Goal: Information Seeking & Learning: Learn about a topic

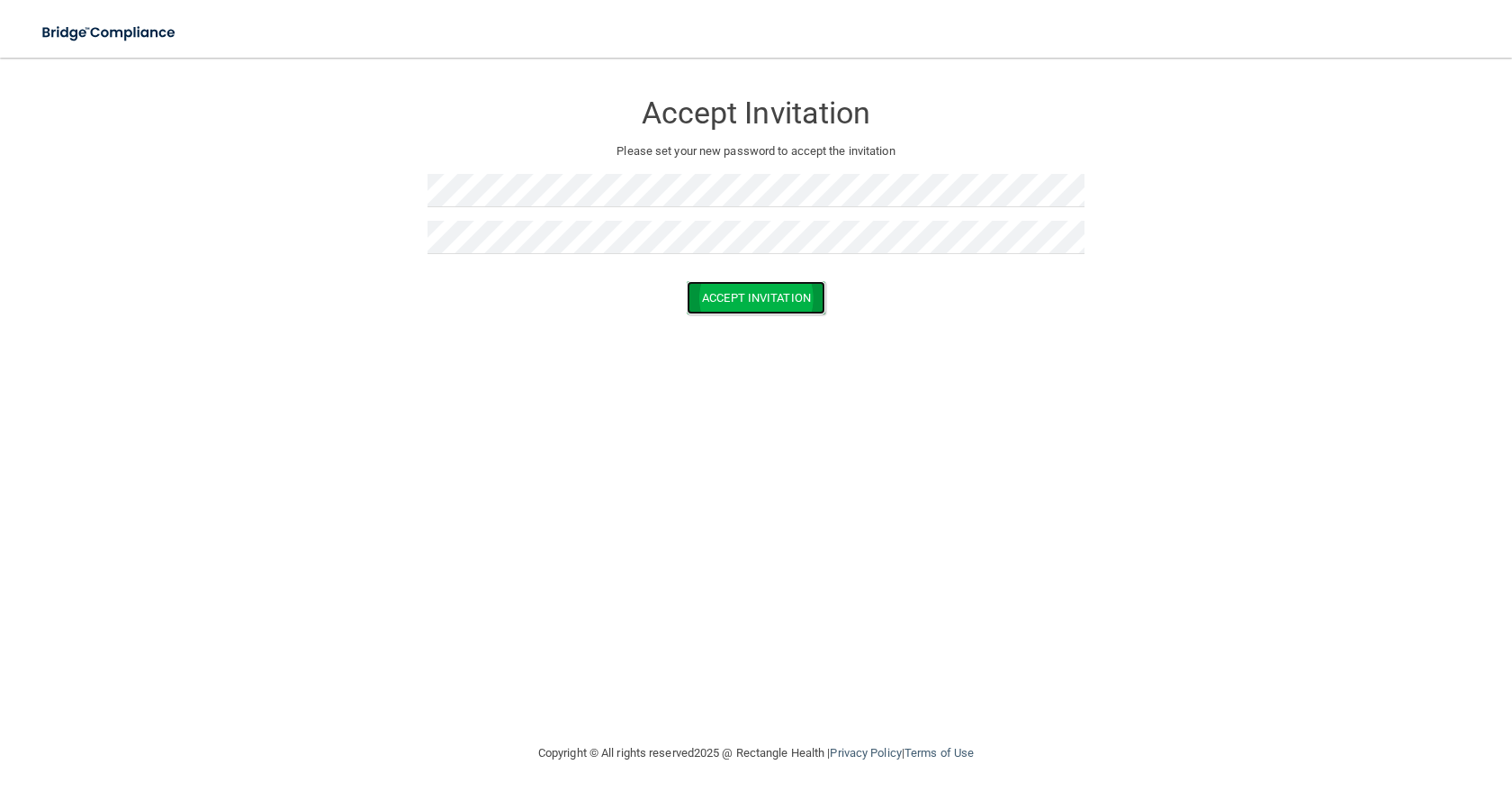
click at [722, 304] on button "Accept Invitation" at bounding box center [756, 297] width 139 height 34
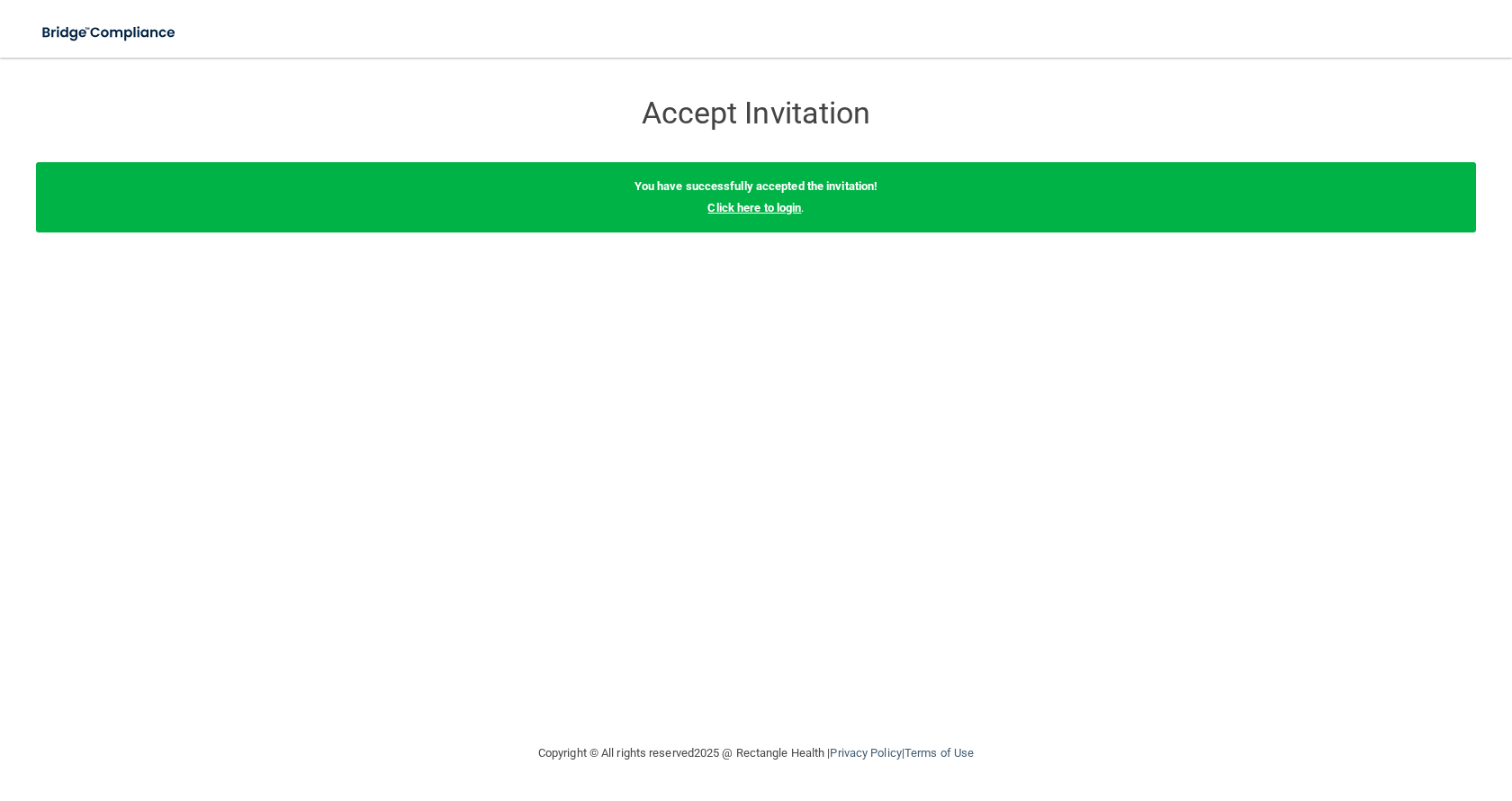
click at [770, 212] on link "Click here to login" at bounding box center [754, 207] width 94 height 14
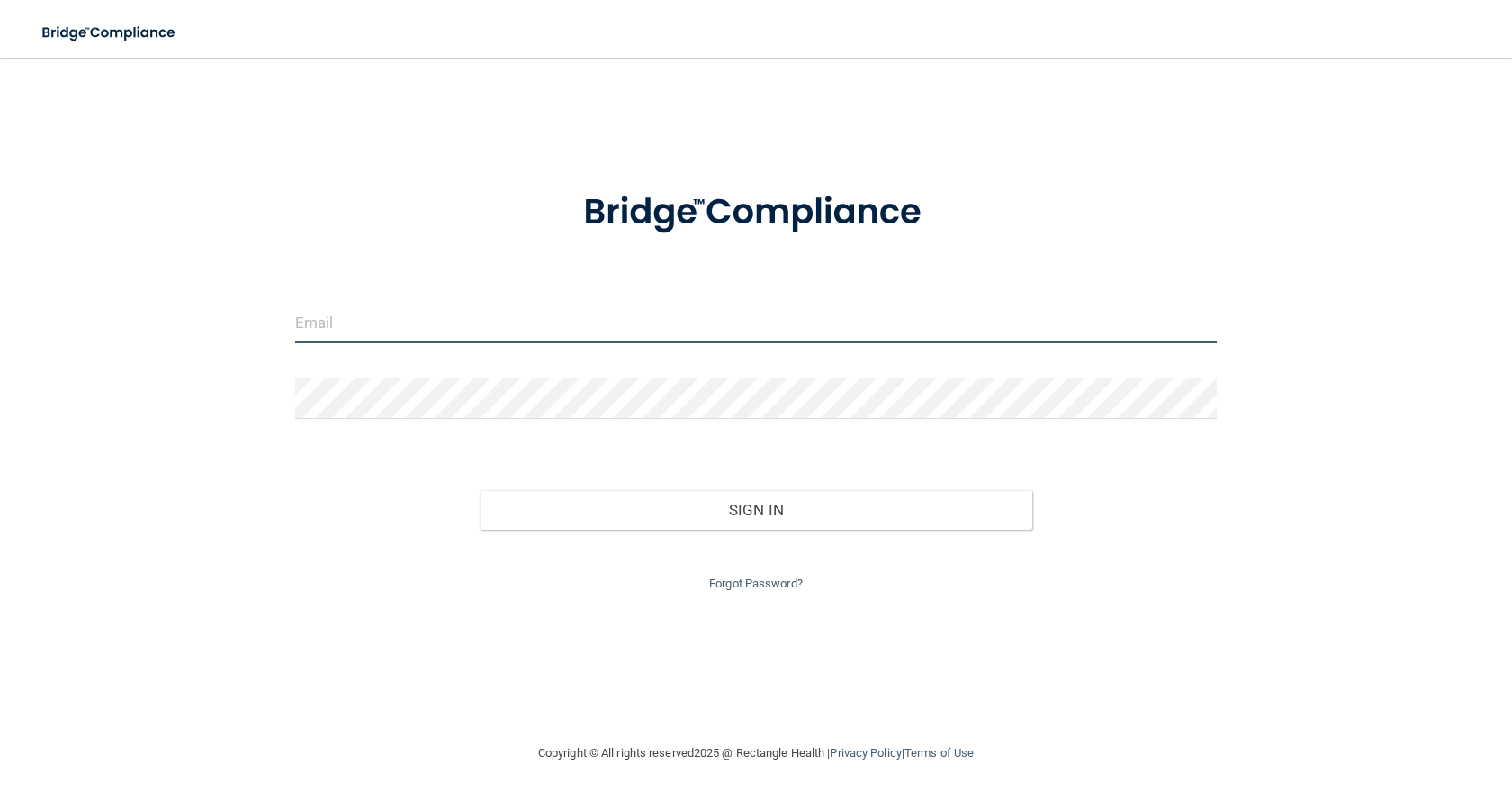
click at [631, 323] on input "email" at bounding box center [756, 323] width 921 height 41
type input "[PERSON_NAME][EMAIL_ADDRESS][PERSON_NAME][DOMAIN_NAME]"
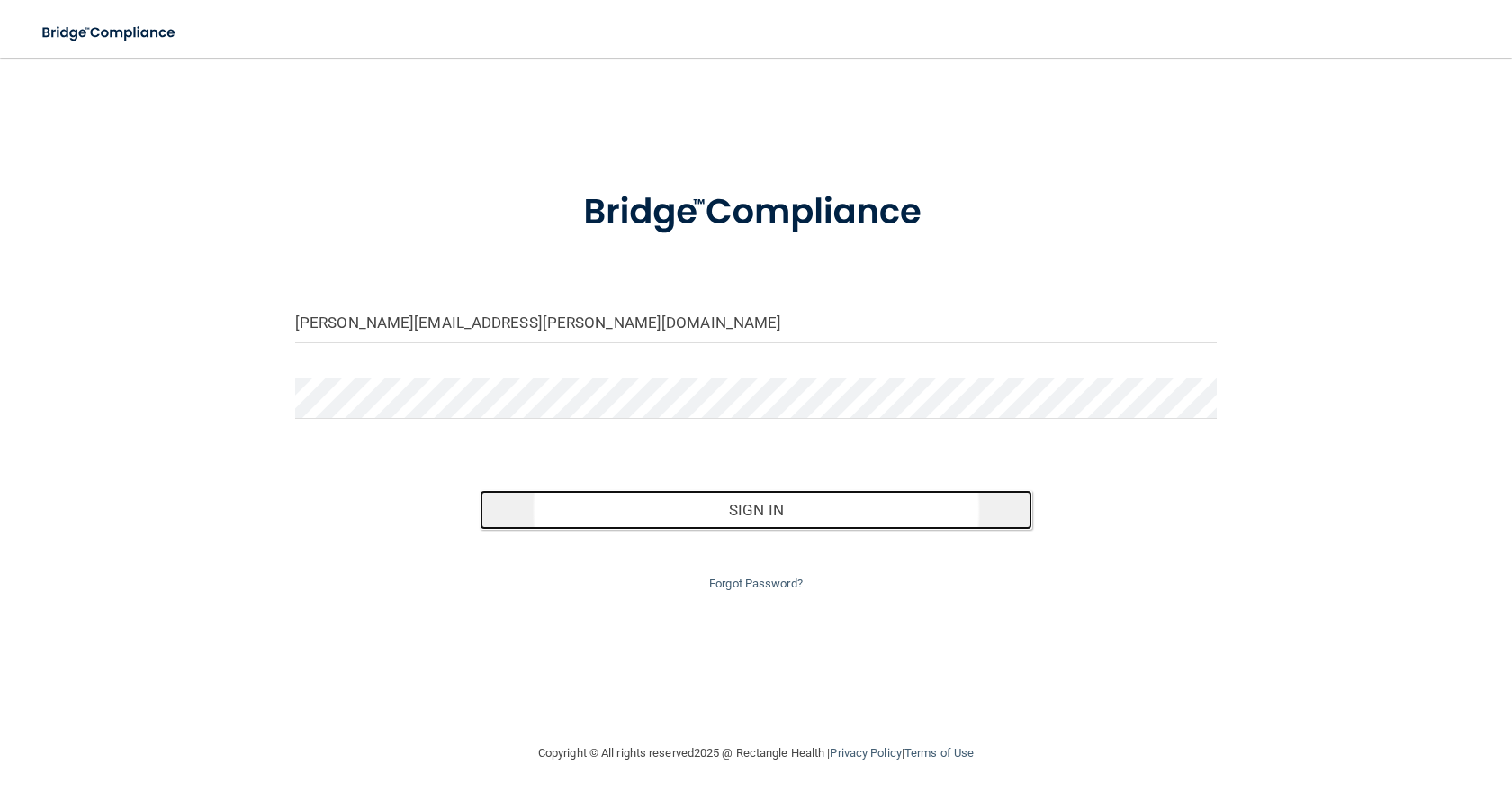
click at [759, 502] on button "Sign In" at bounding box center [756, 510] width 552 height 40
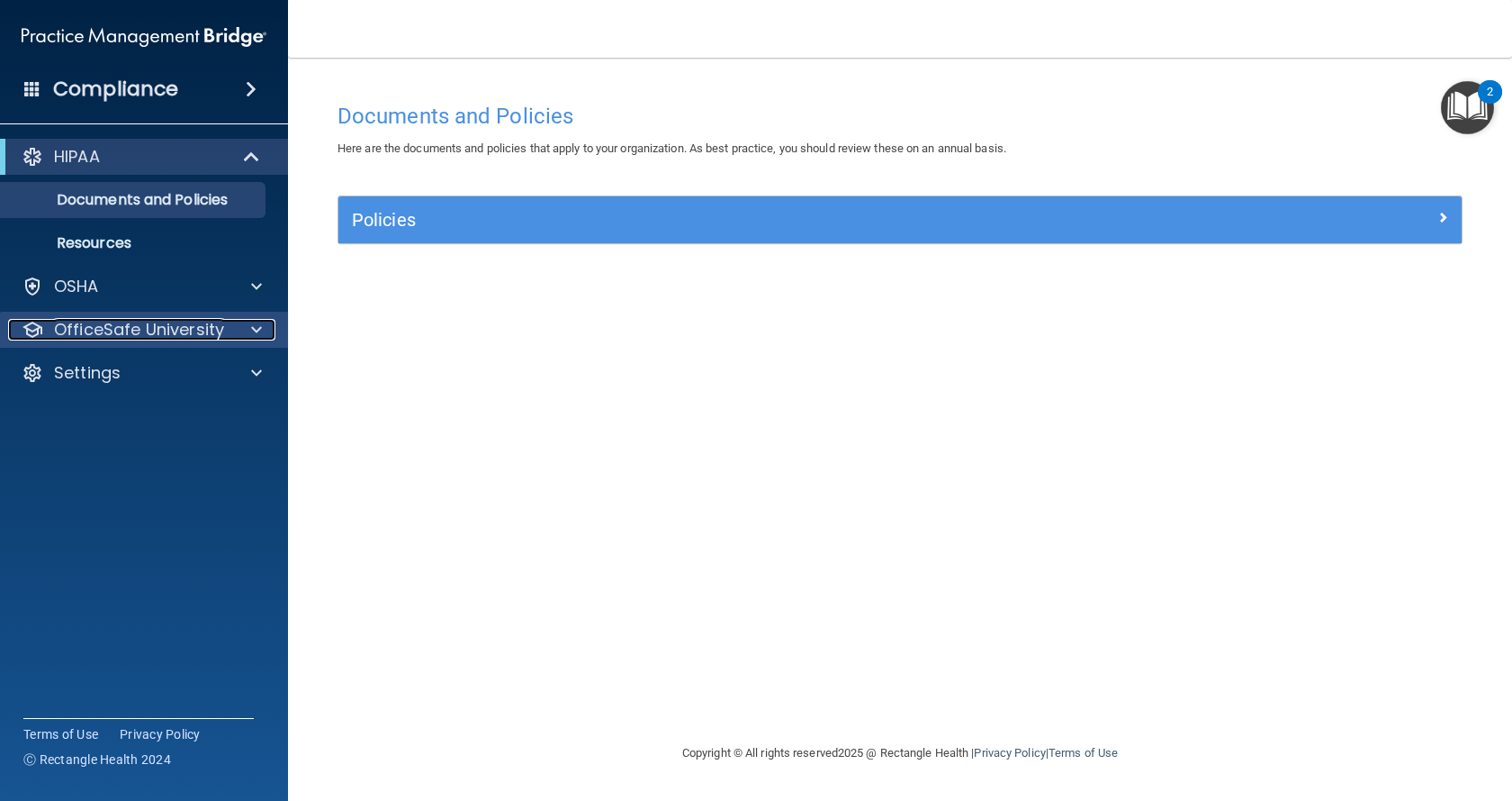
click at [229, 337] on div "OfficeSafe University" at bounding box center [120, 330] width 224 height 22
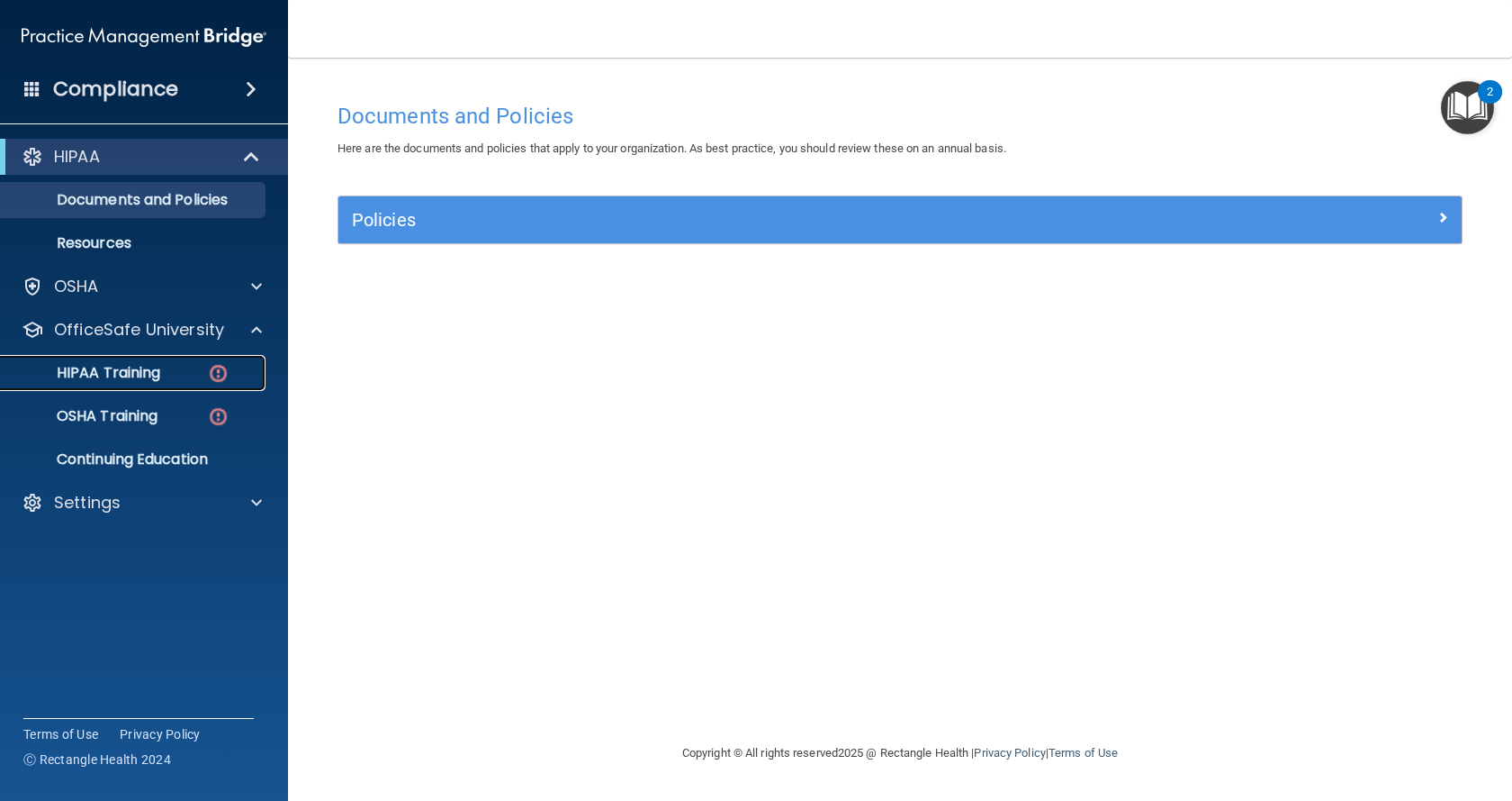
click at [107, 365] on p "HIPAA Training" at bounding box center [85, 373] width 148 height 18
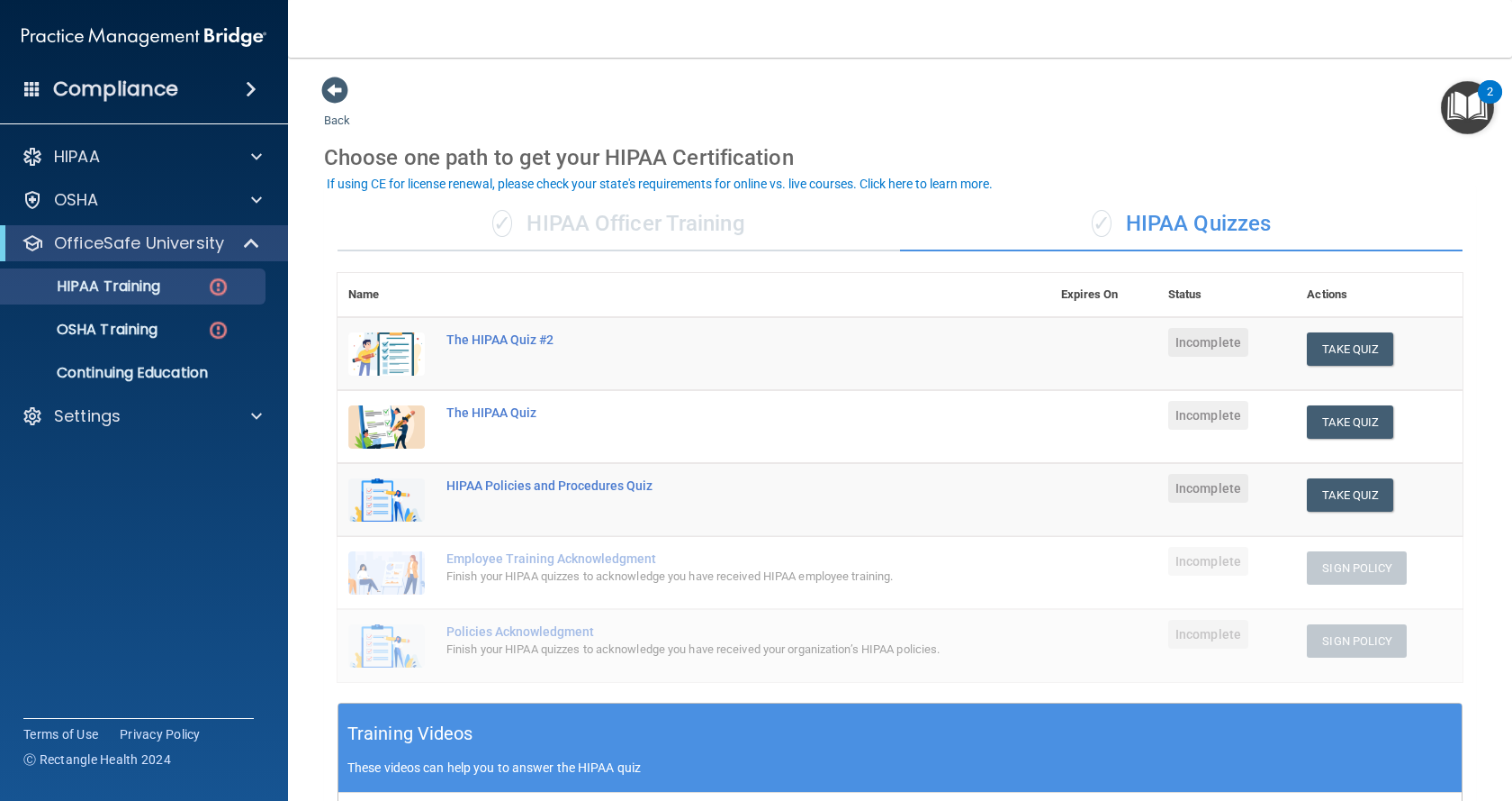
click at [622, 218] on div "✓ HIPAA Officer Training" at bounding box center [618, 224] width 562 height 54
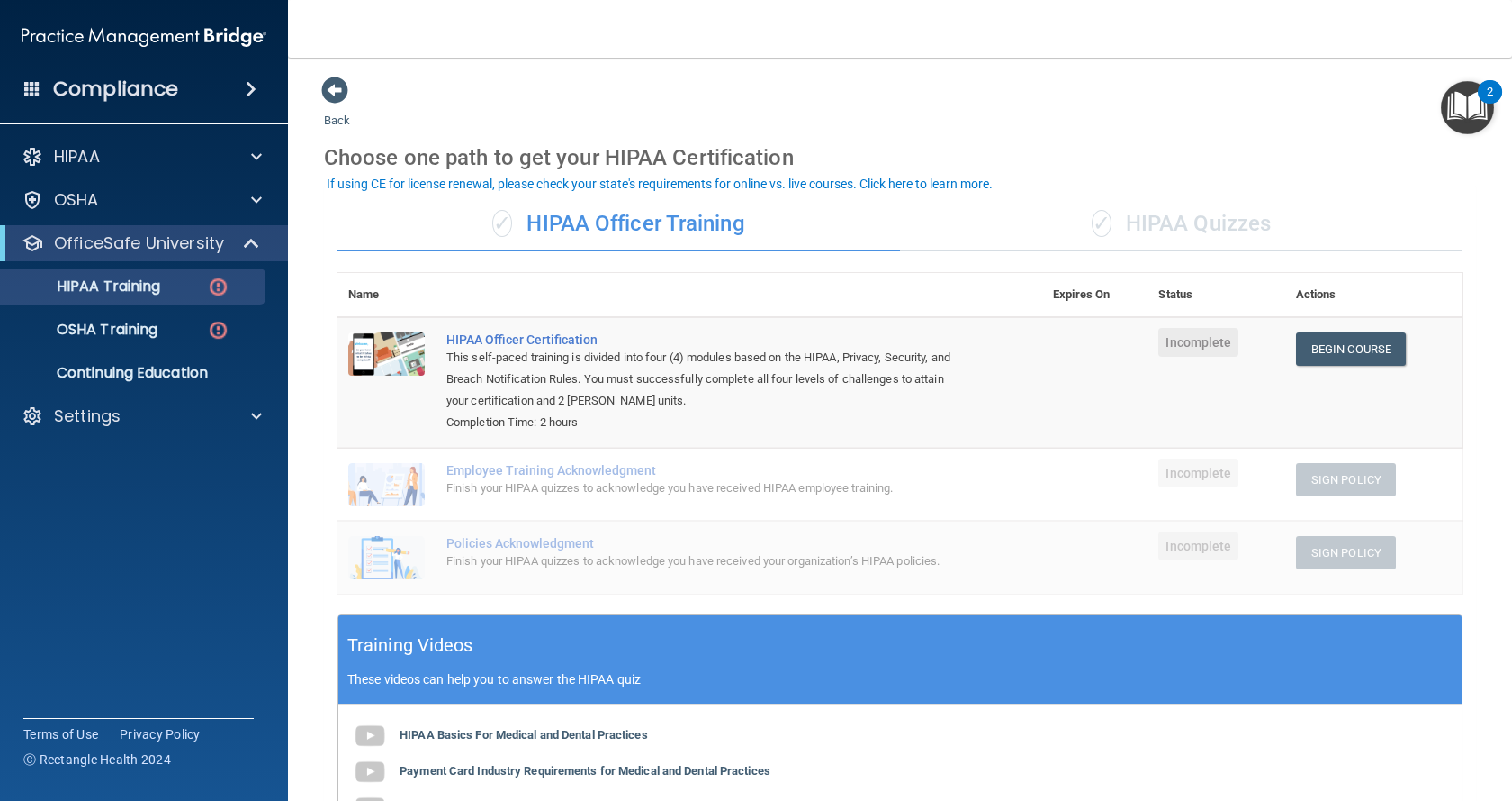
click at [1244, 216] on div "✓ HIPAA Quizzes" at bounding box center [1180, 224] width 562 height 54
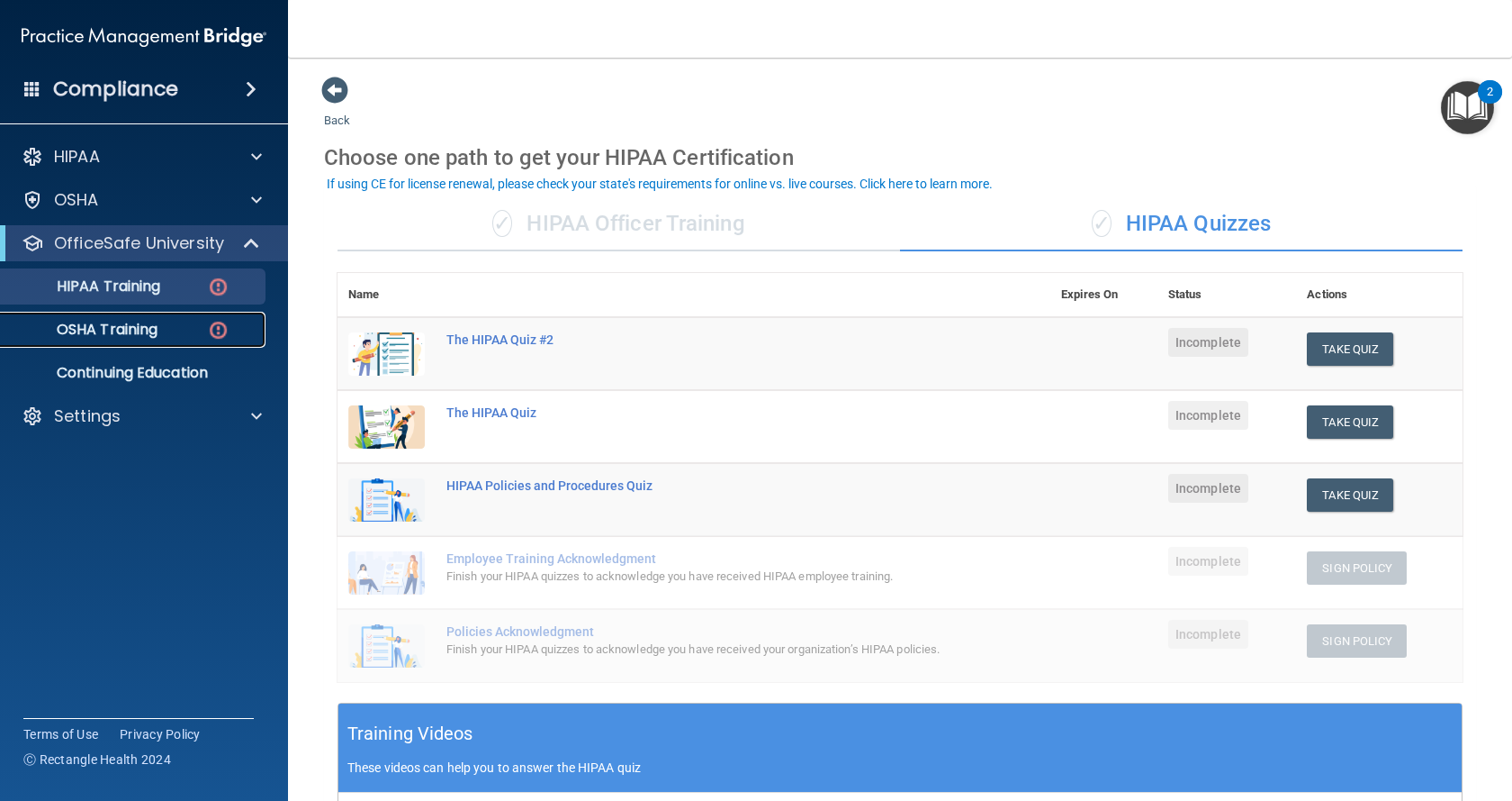
click at [146, 332] on p "OSHA Training" at bounding box center [85, 330] width 145 height 18
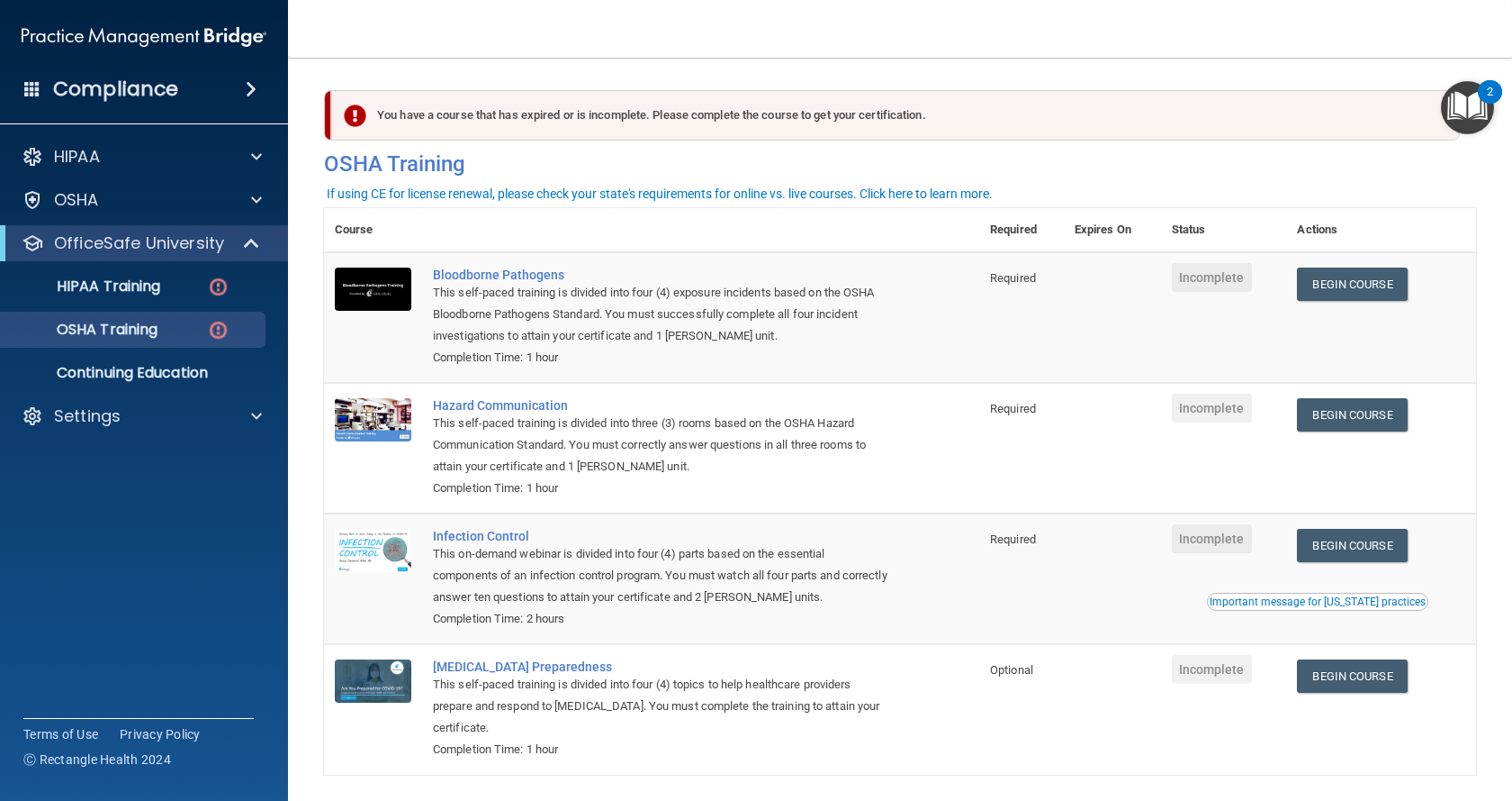
click at [1249, 17] on nav "Toggle navigation [PERSON_NAME] [PERSON_NAME][EMAIL_ADDRESS][PERSON_NAME][DOMAI…" at bounding box center [900, 28] width 1224 height 57
click at [1161, 37] on nav "Toggle navigation [PERSON_NAME] [PERSON_NAME][EMAIL_ADDRESS][PERSON_NAME][DOMAI…" at bounding box center [900, 28] width 1224 height 57
click at [245, 92] on span at bounding box center [251, 89] width 11 height 22
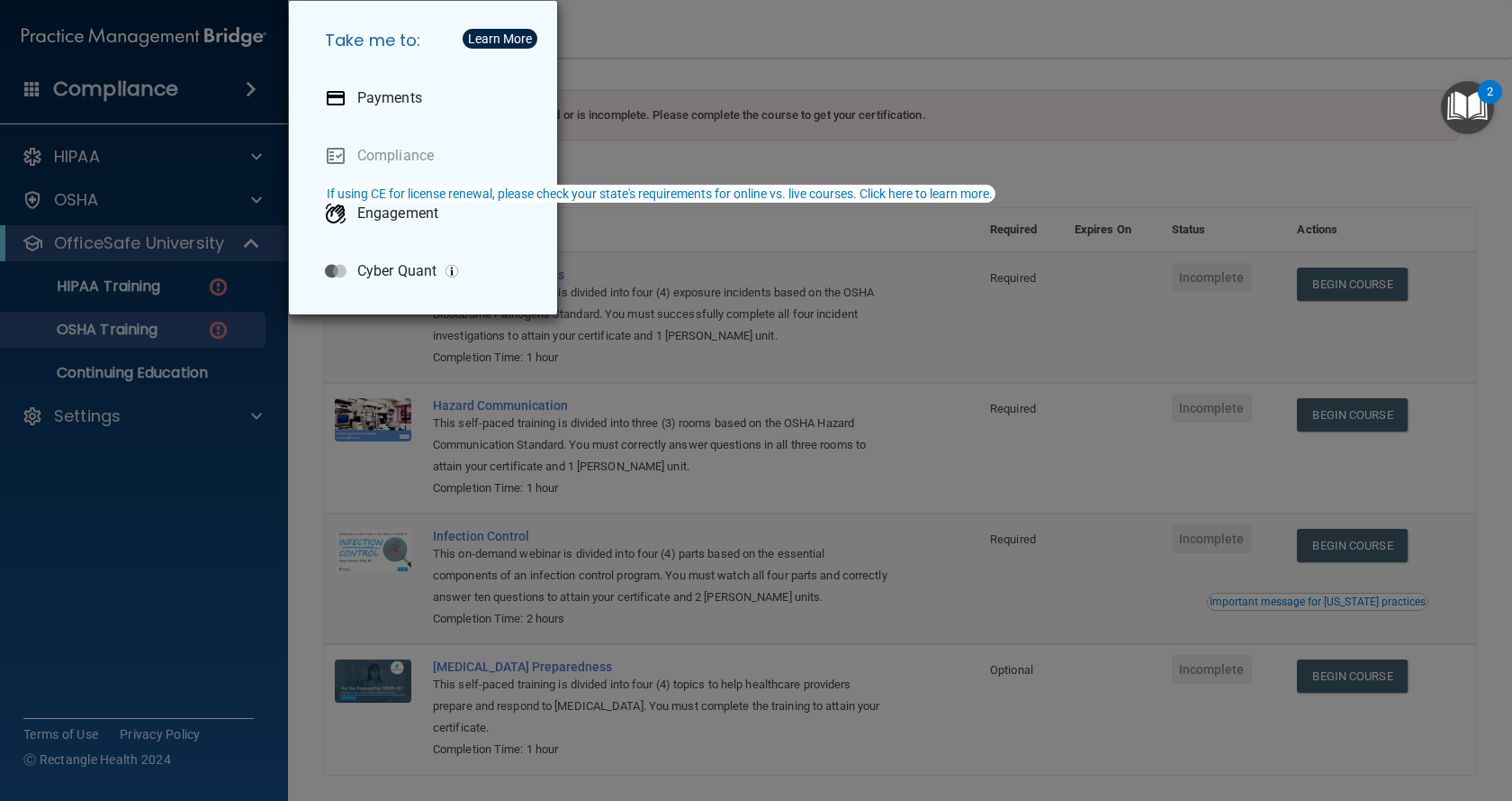
drag, startPoint x: 241, startPoint y: 22, endPoint x: 244, endPoint y: 41, distance: 19.2
click at [243, 24] on div "Take me to: Payments Compliance Engagement Cyber Quant" at bounding box center [756, 400] width 1512 height 801
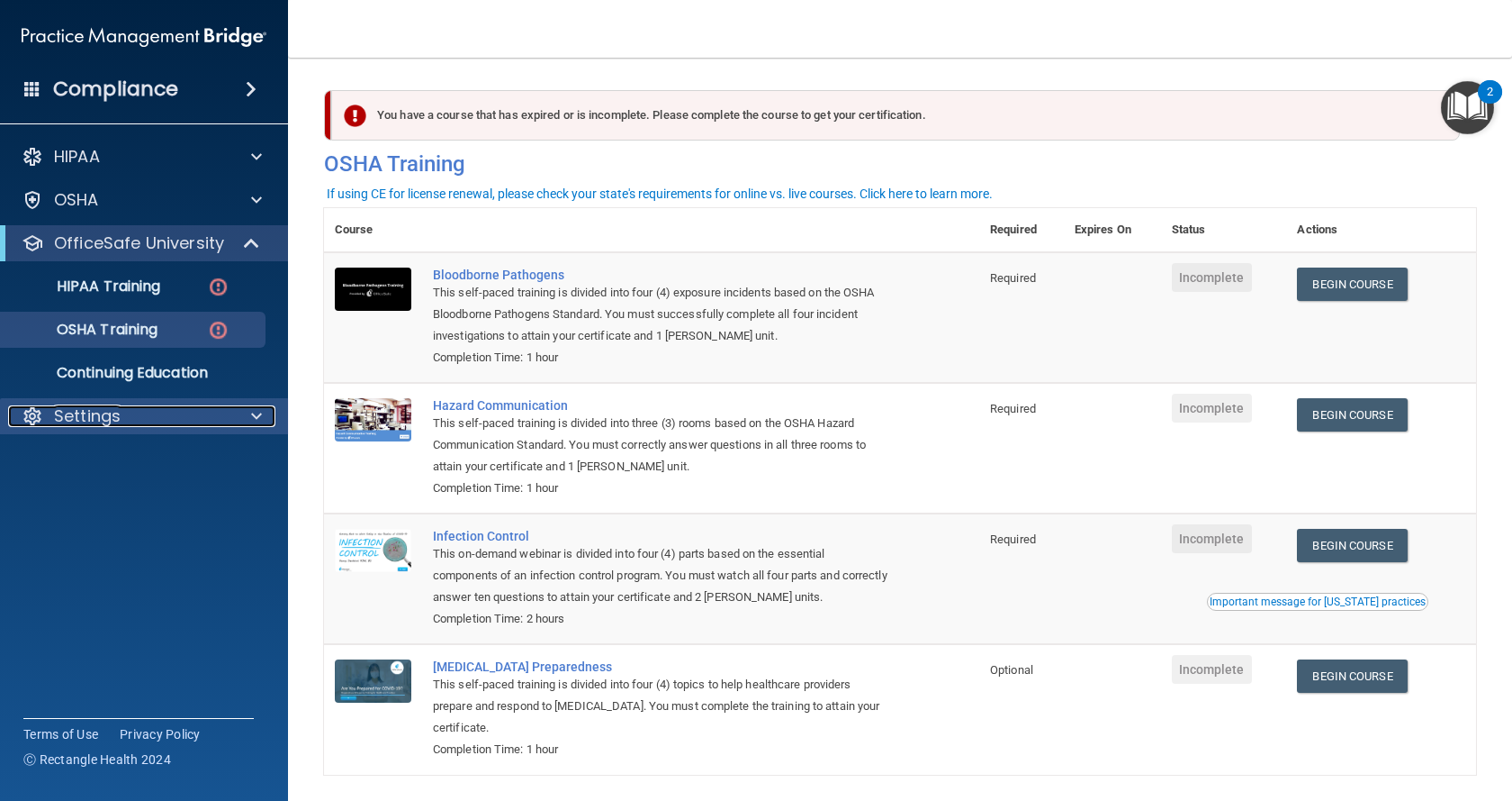
click at [237, 416] on div at bounding box center [254, 416] width 45 height 22
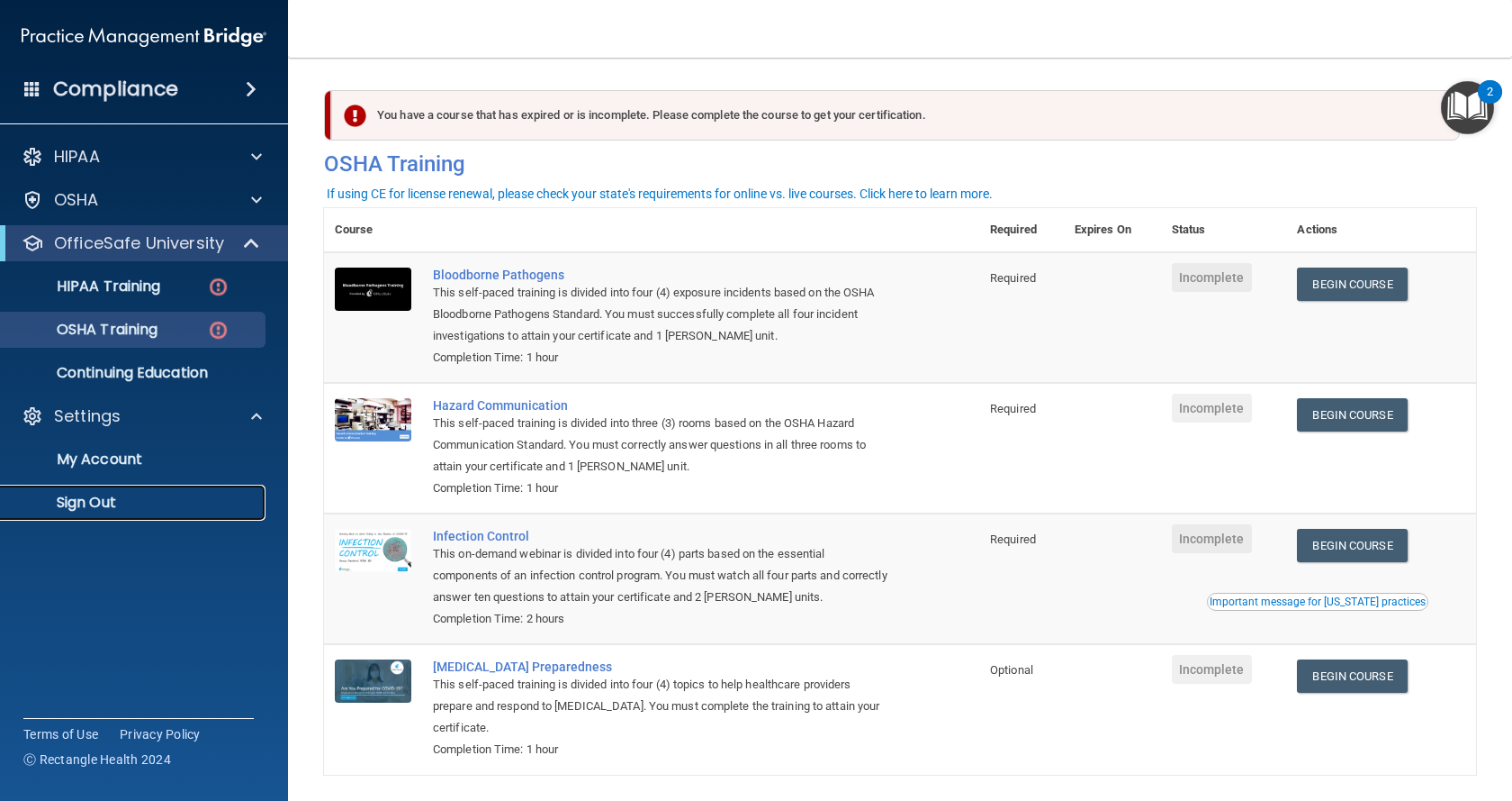
click at [135, 490] on link "Sign Out" at bounding box center [124, 503] width 284 height 36
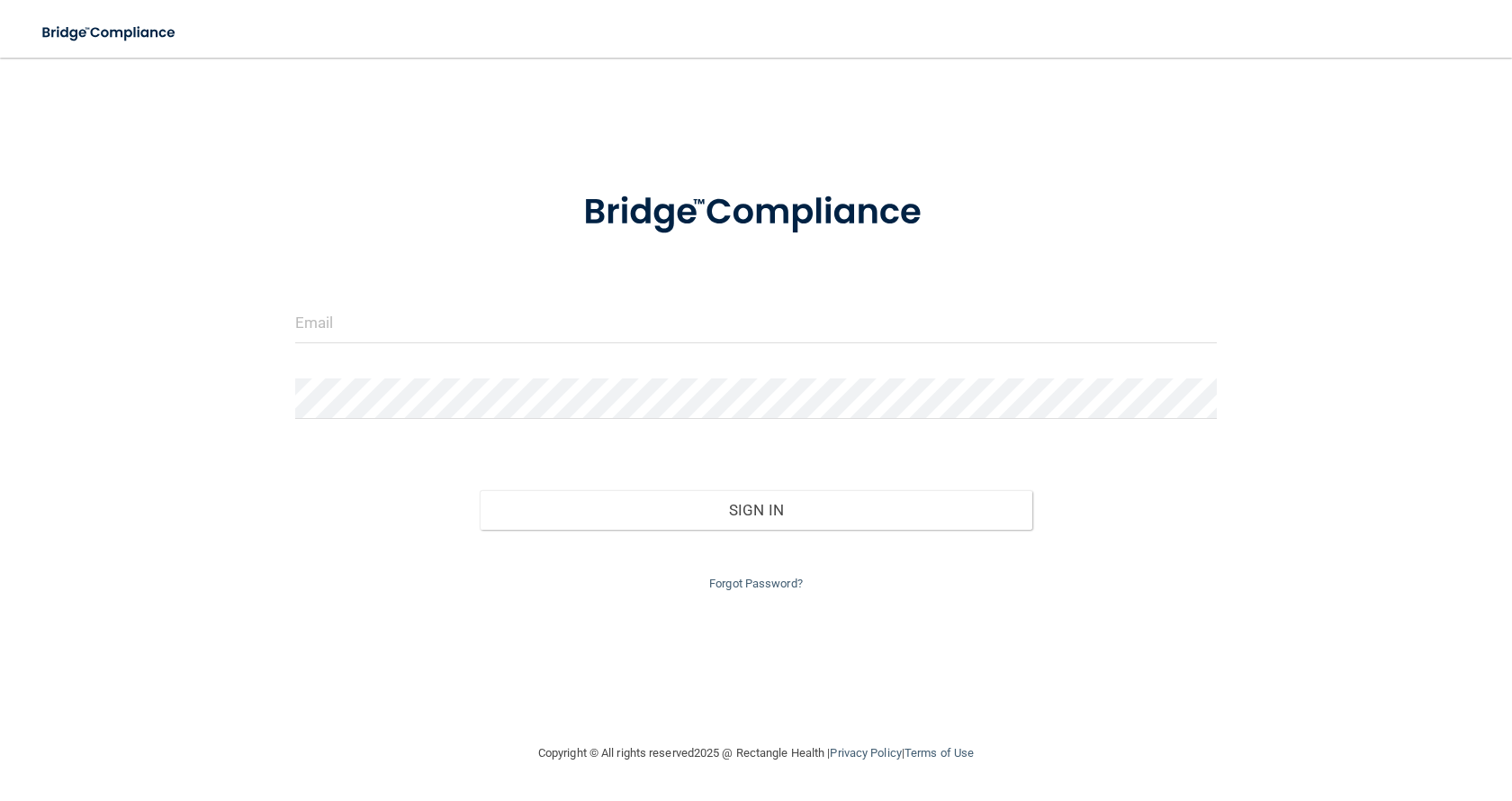
click at [865, 140] on div "Invalid email/password. You don't have permission to access that page. Sign In …" at bounding box center [756, 399] width 1440 height 648
click at [826, 90] on div "Invalid email/password. You don't have permission to access that page. Sign In …" at bounding box center [756, 399] width 1440 height 648
